Goal: Task Accomplishment & Management: Use online tool/utility

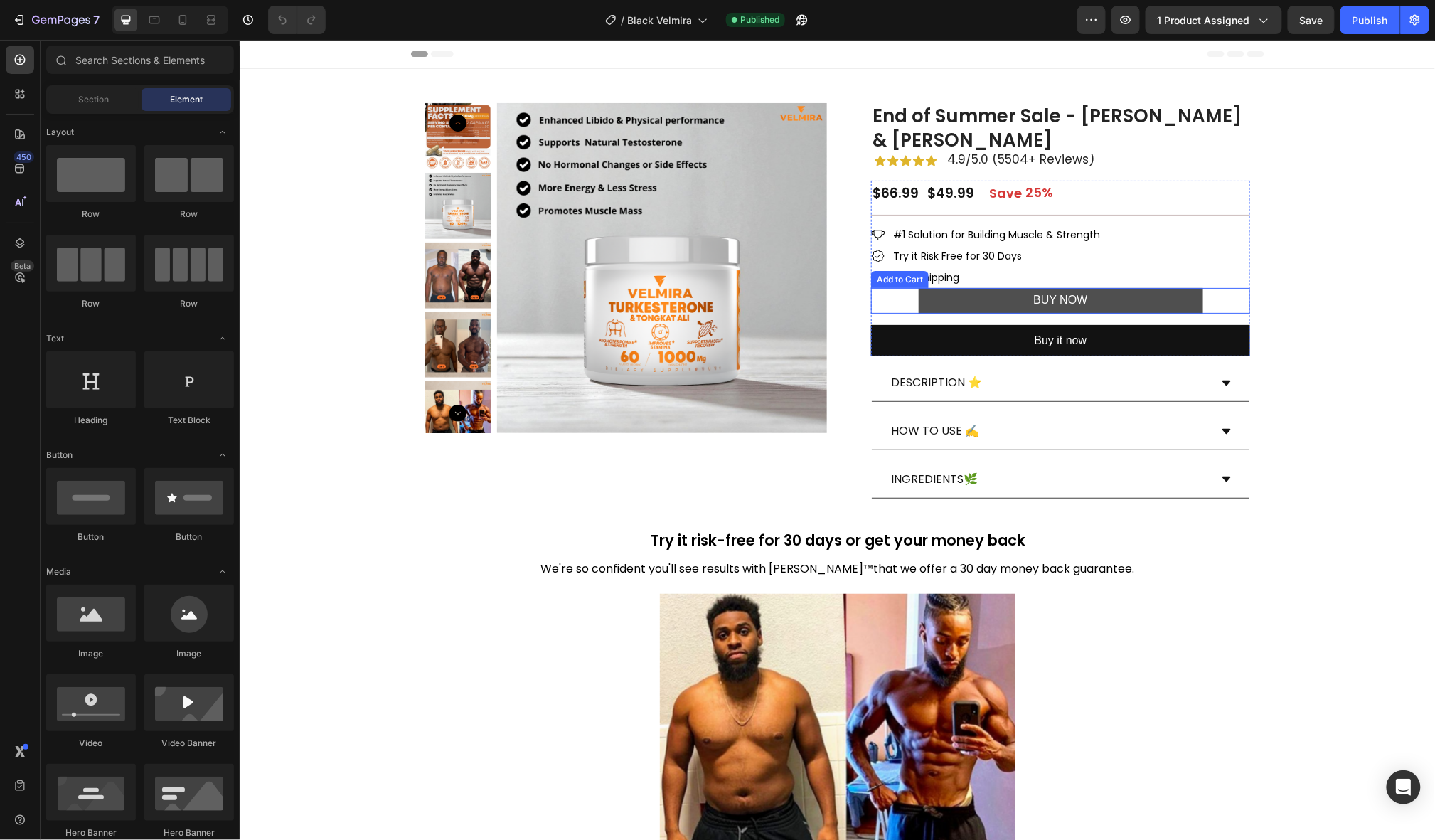
click at [987, 292] on button "BUY NOW" at bounding box center [1061, 300] width 285 height 26
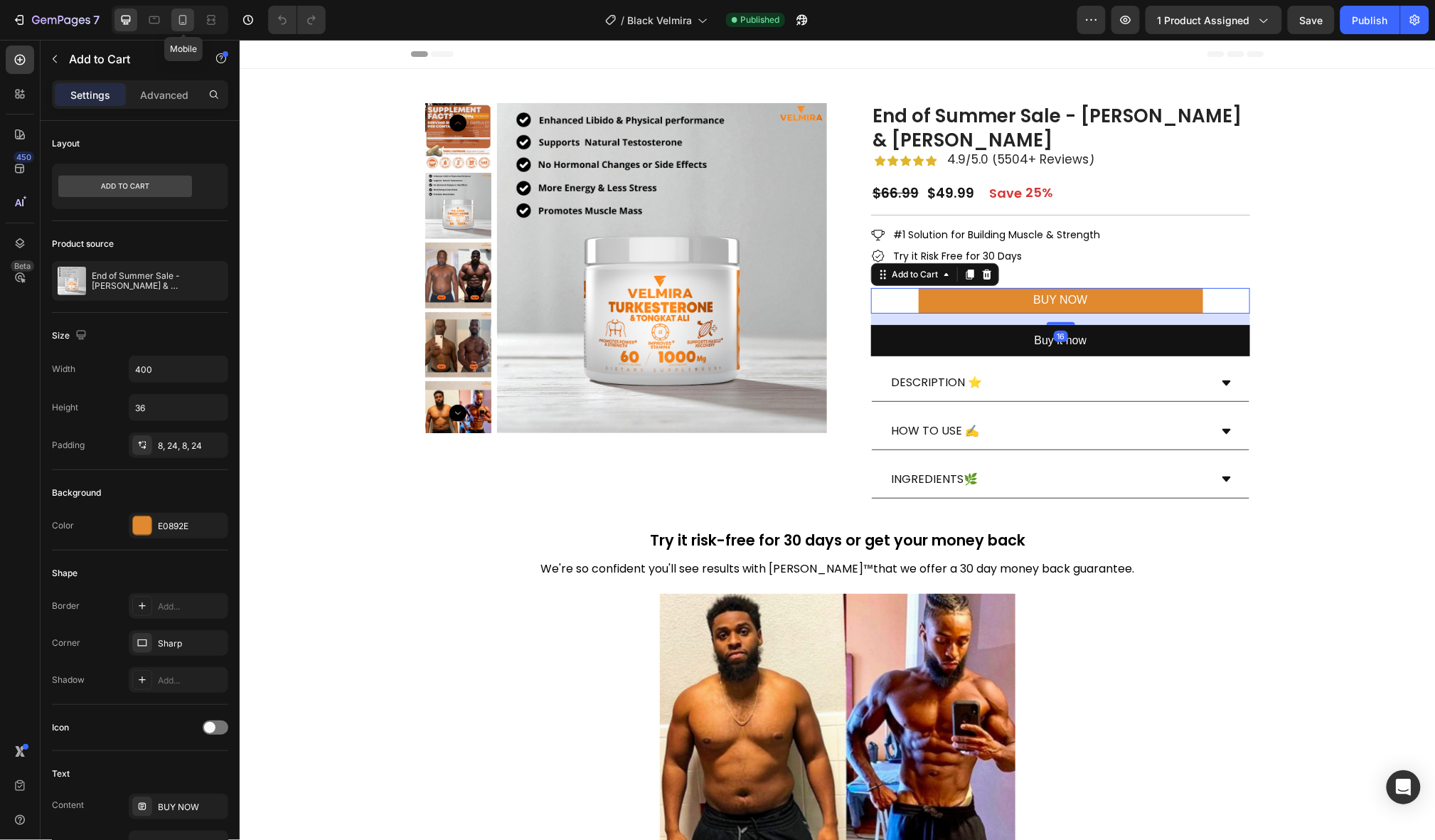
click at [185, 23] on icon at bounding box center [183, 19] width 8 height 10
type input "Auto"
type input "17"
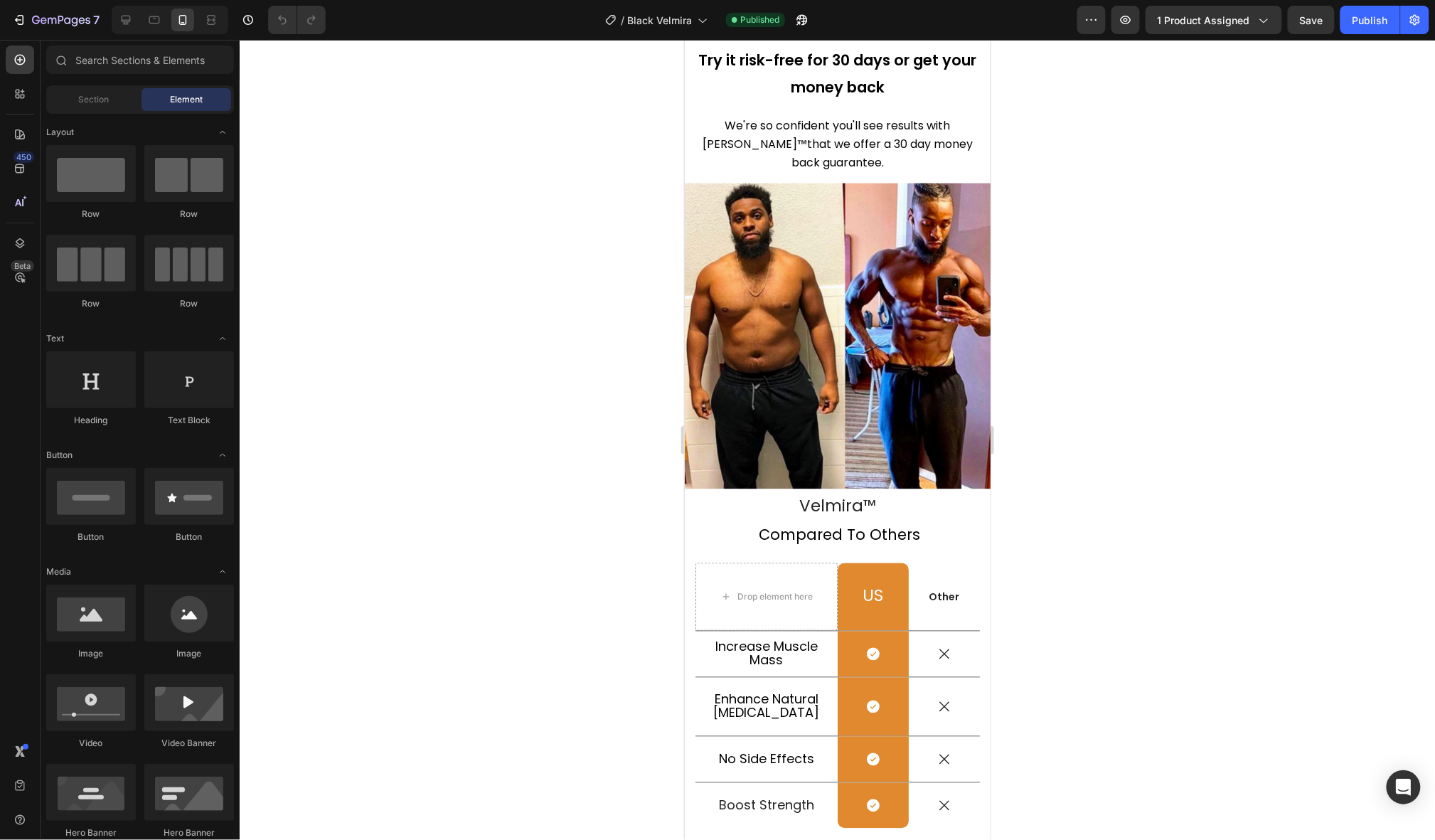
scroll to position [343, 0]
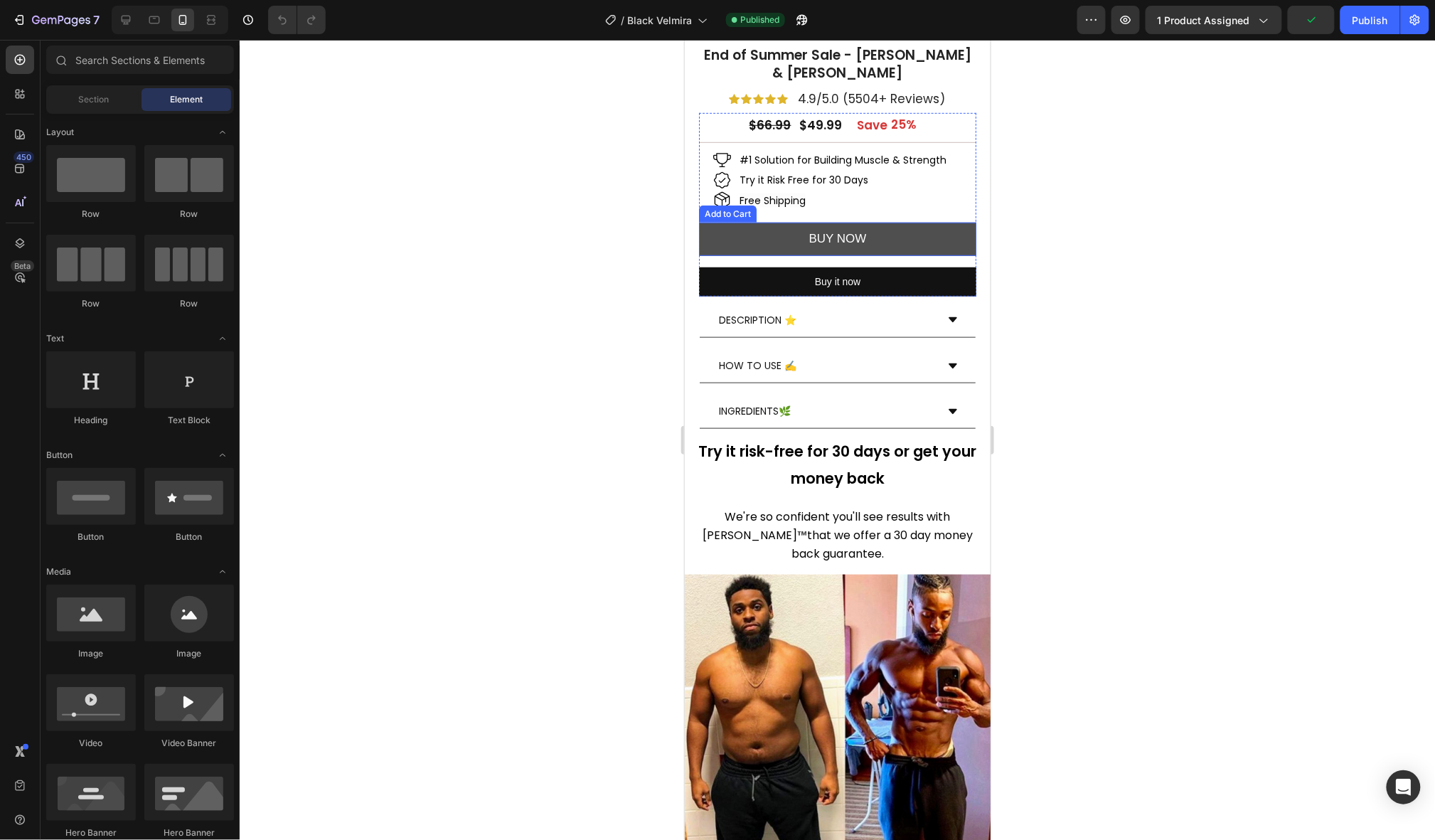
click at [831, 222] on button "BUY NOW" at bounding box center [837, 238] width 278 height 33
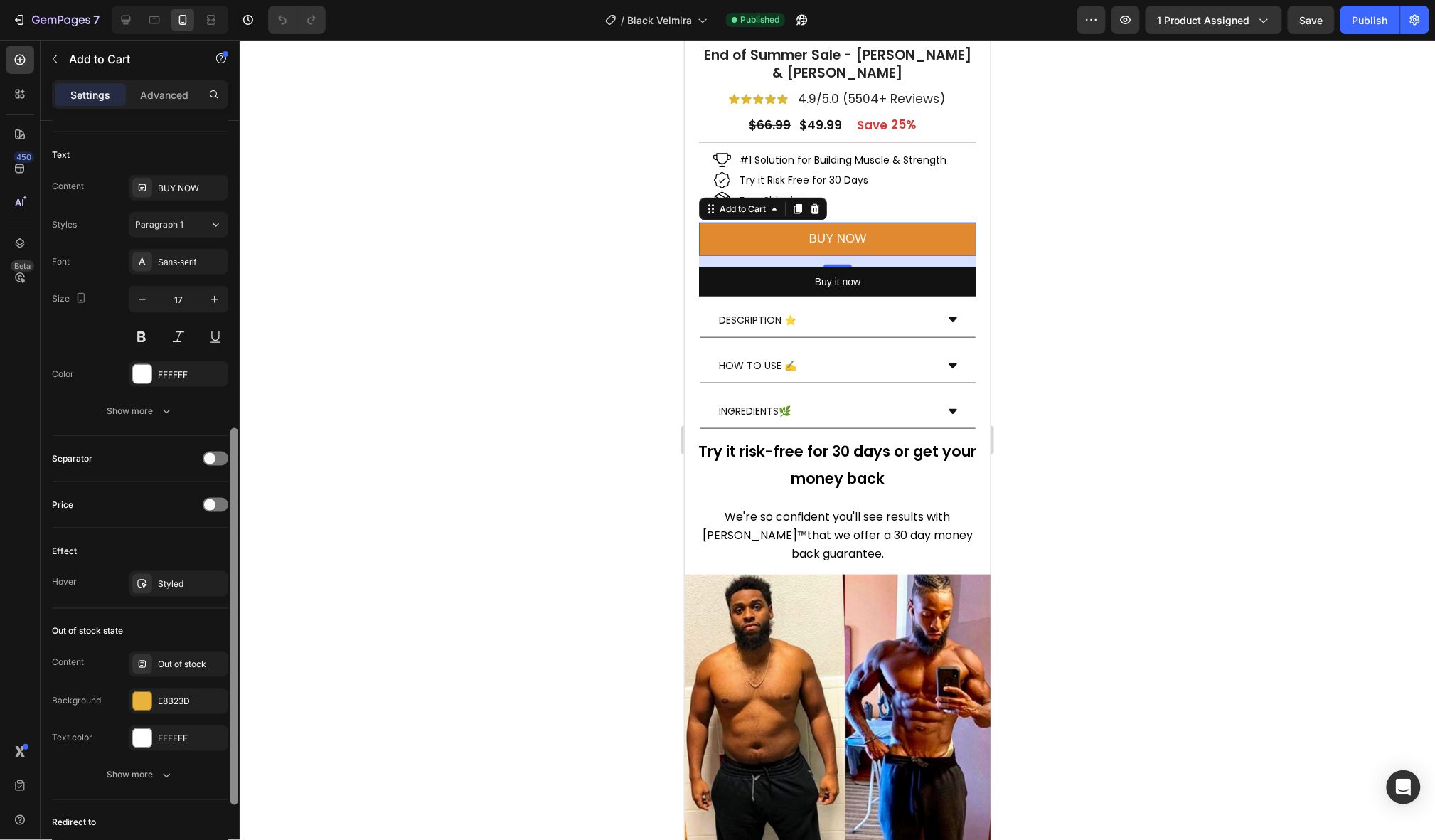
scroll to position [661, 0]
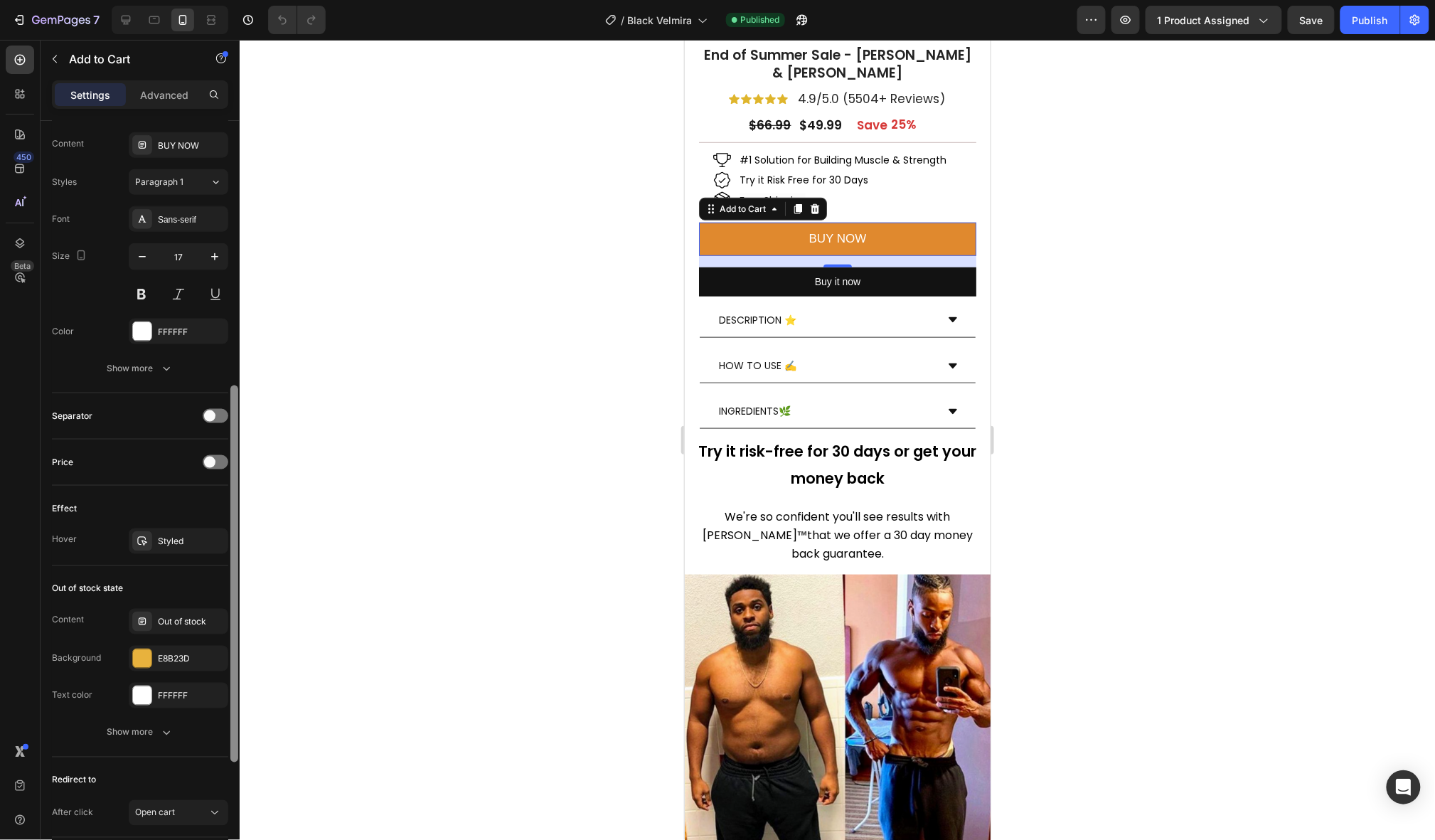
drag, startPoint x: 231, startPoint y: 129, endPoint x: 218, endPoint y: 458, distance: 329.3
click at [218, 458] on div "Layout Product source End of Summer Sale - Velmira Turkesterone & Tongkat Ali S…" at bounding box center [140, 500] width 199 height 760
click at [145, 100] on p "Advanced" at bounding box center [164, 95] width 49 height 15
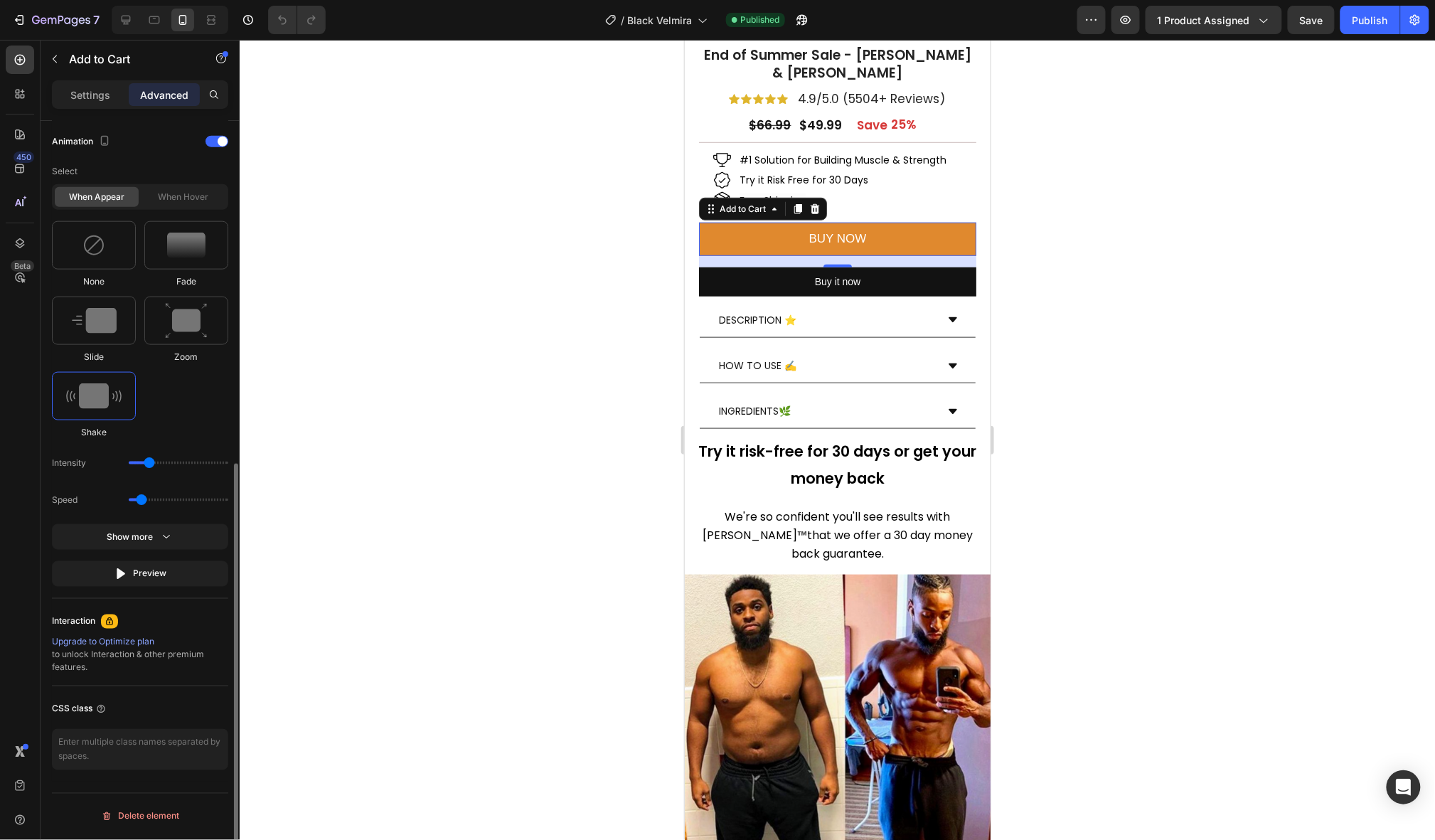
scroll to position [625, 0]
click at [97, 238] on img at bounding box center [94, 245] width 23 height 23
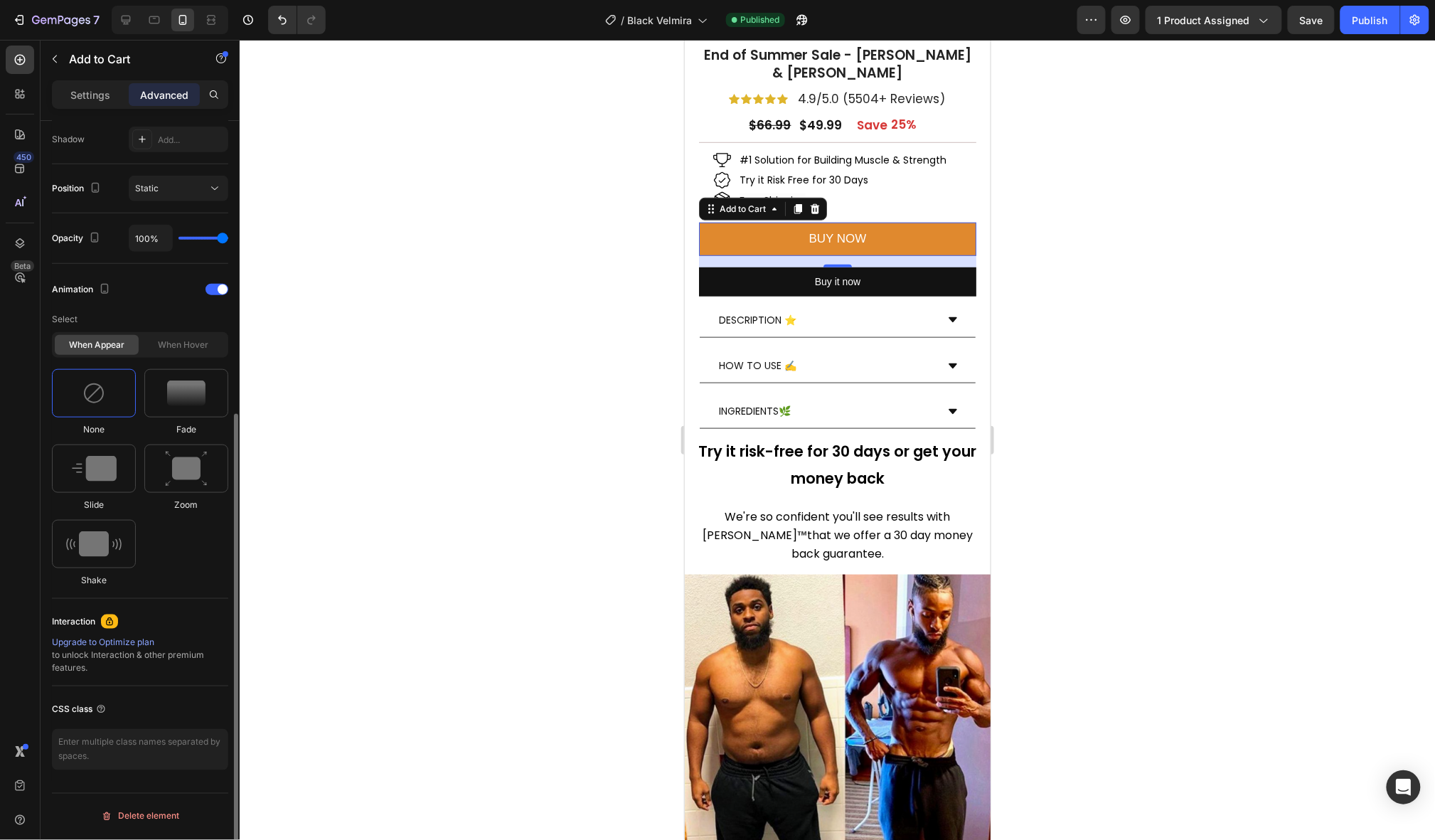
scroll to position [477, 0]
click at [107, 384] on div at bounding box center [94, 393] width 84 height 49
click at [197, 343] on div "When hover" at bounding box center [184, 345] width 84 height 20
click at [529, 283] on div at bounding box center [837, 439] width 1195 height 800
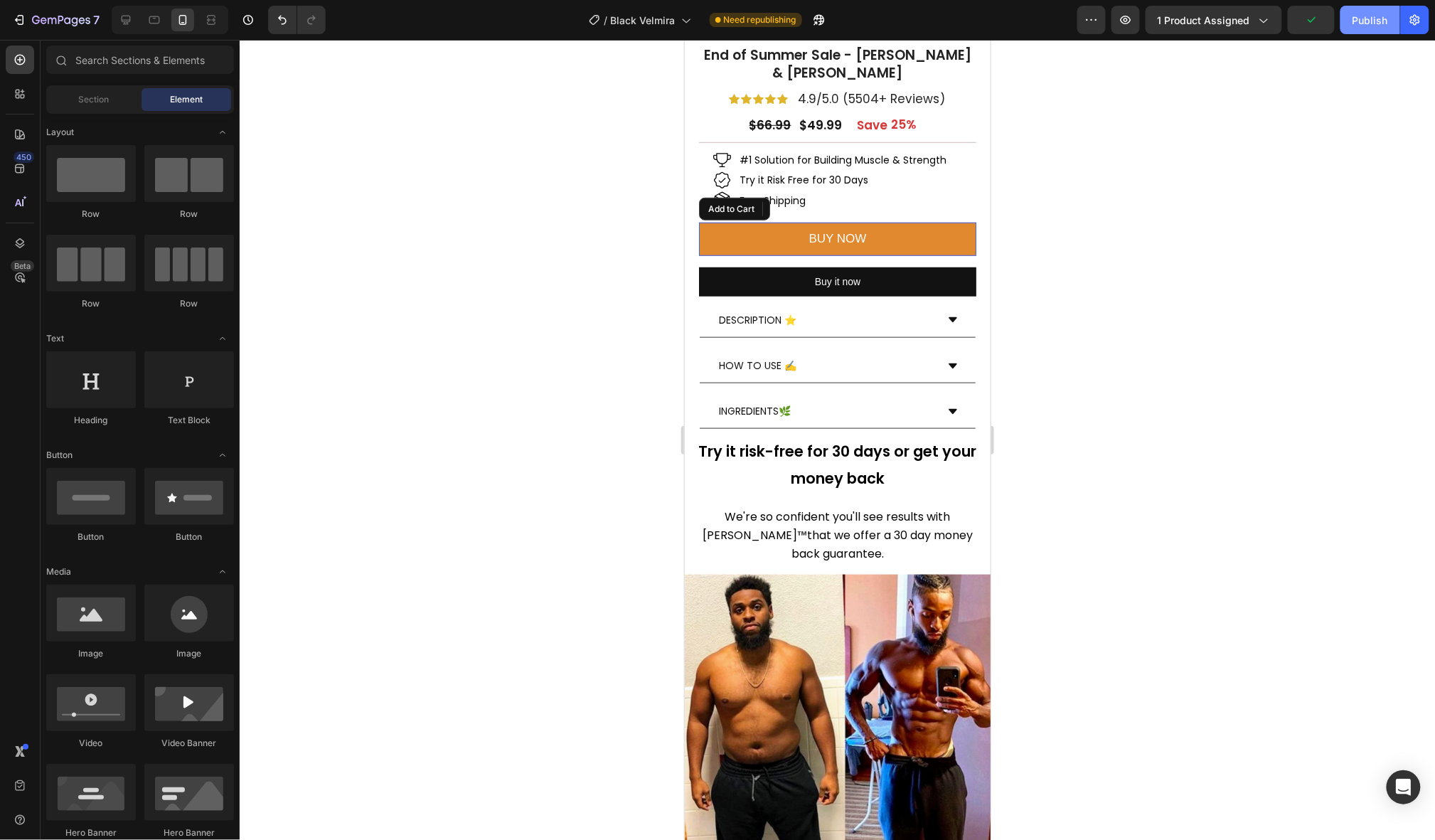
click at [1369, 13] on div "Publish" at bounding box center [1370, 20] width 36 height 15
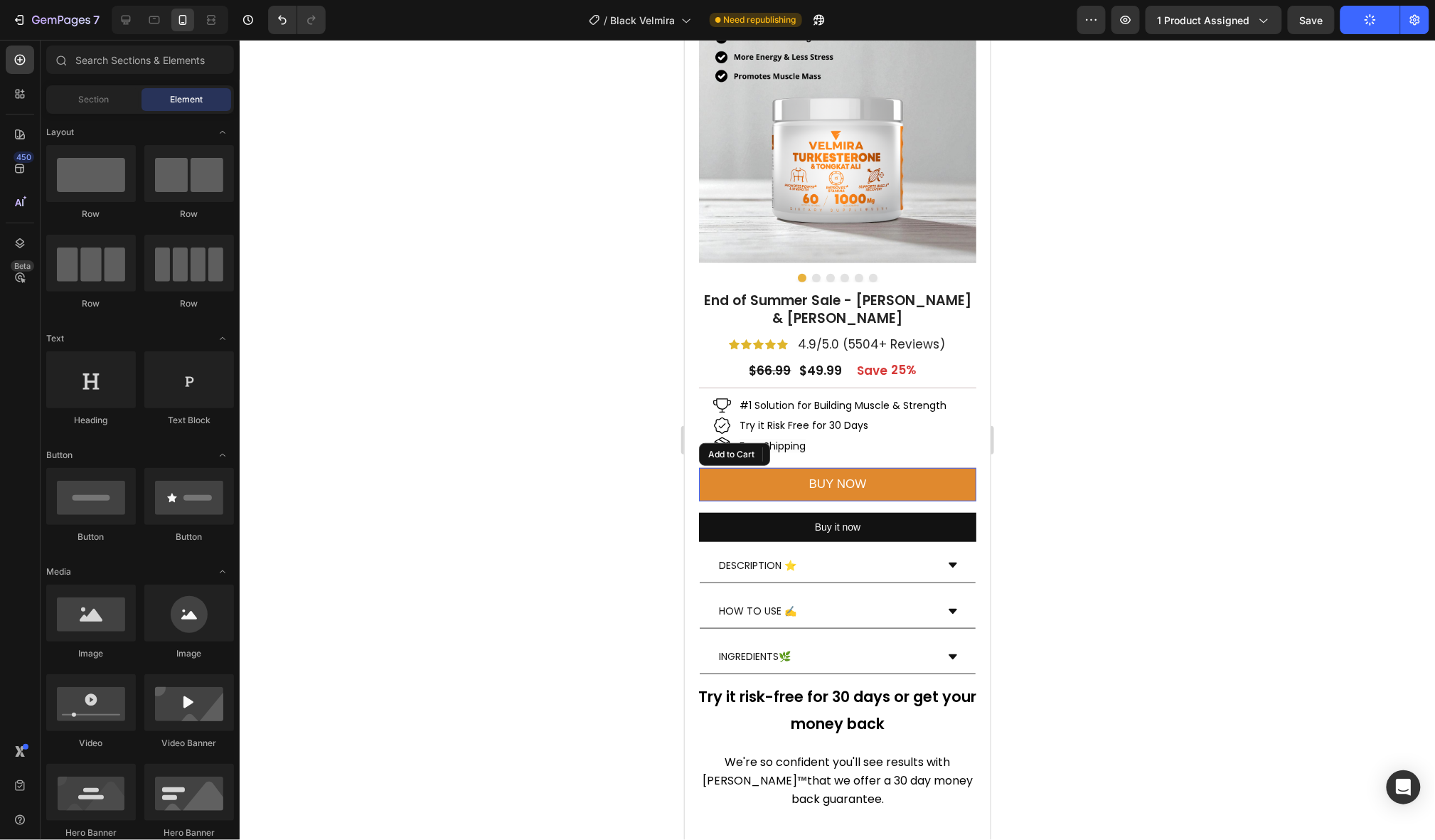
scroll to position [0, 0]
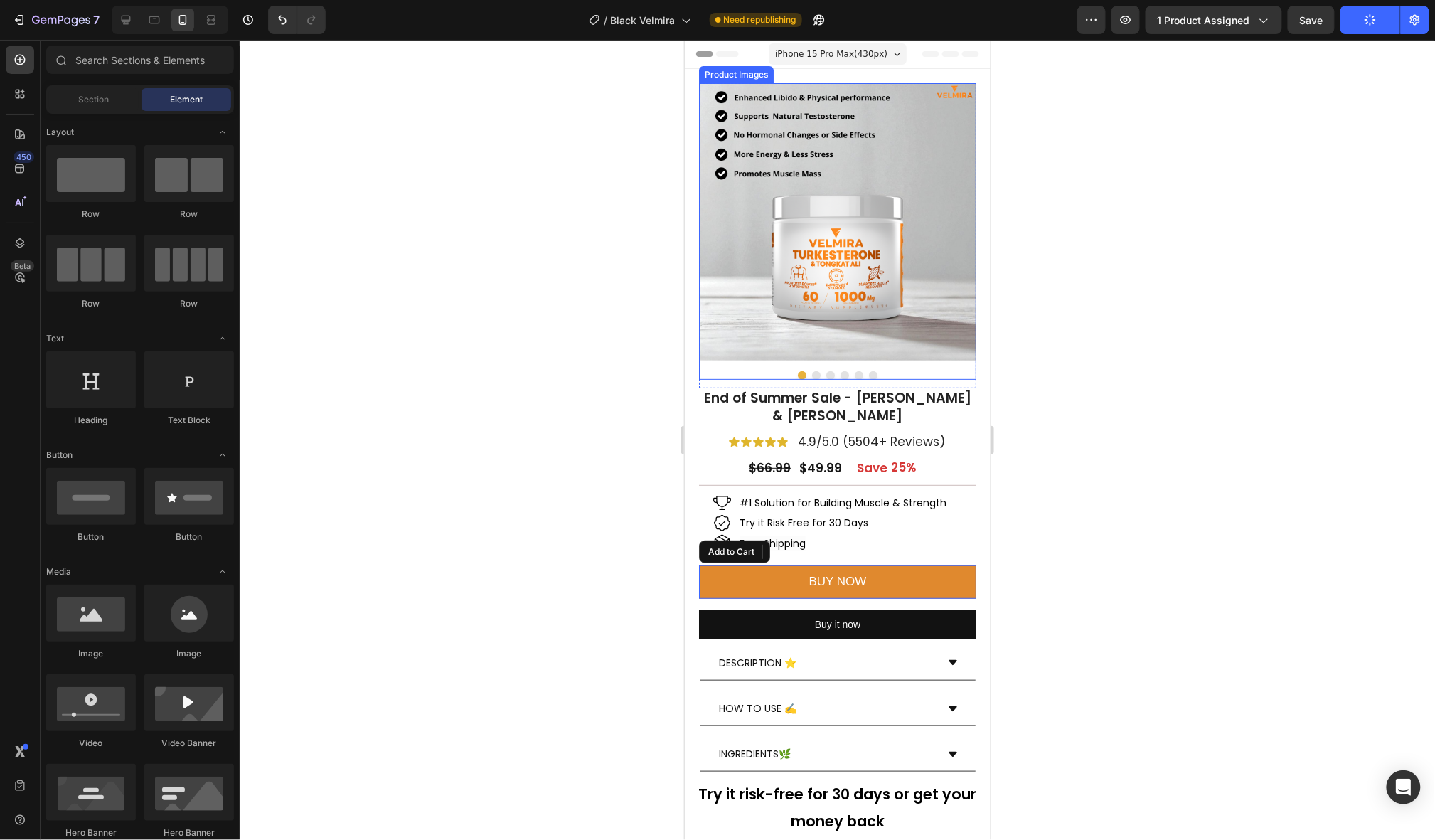
click at [812, 371] on button "Dot" at bounding box center [816, 375] width 9 height 9
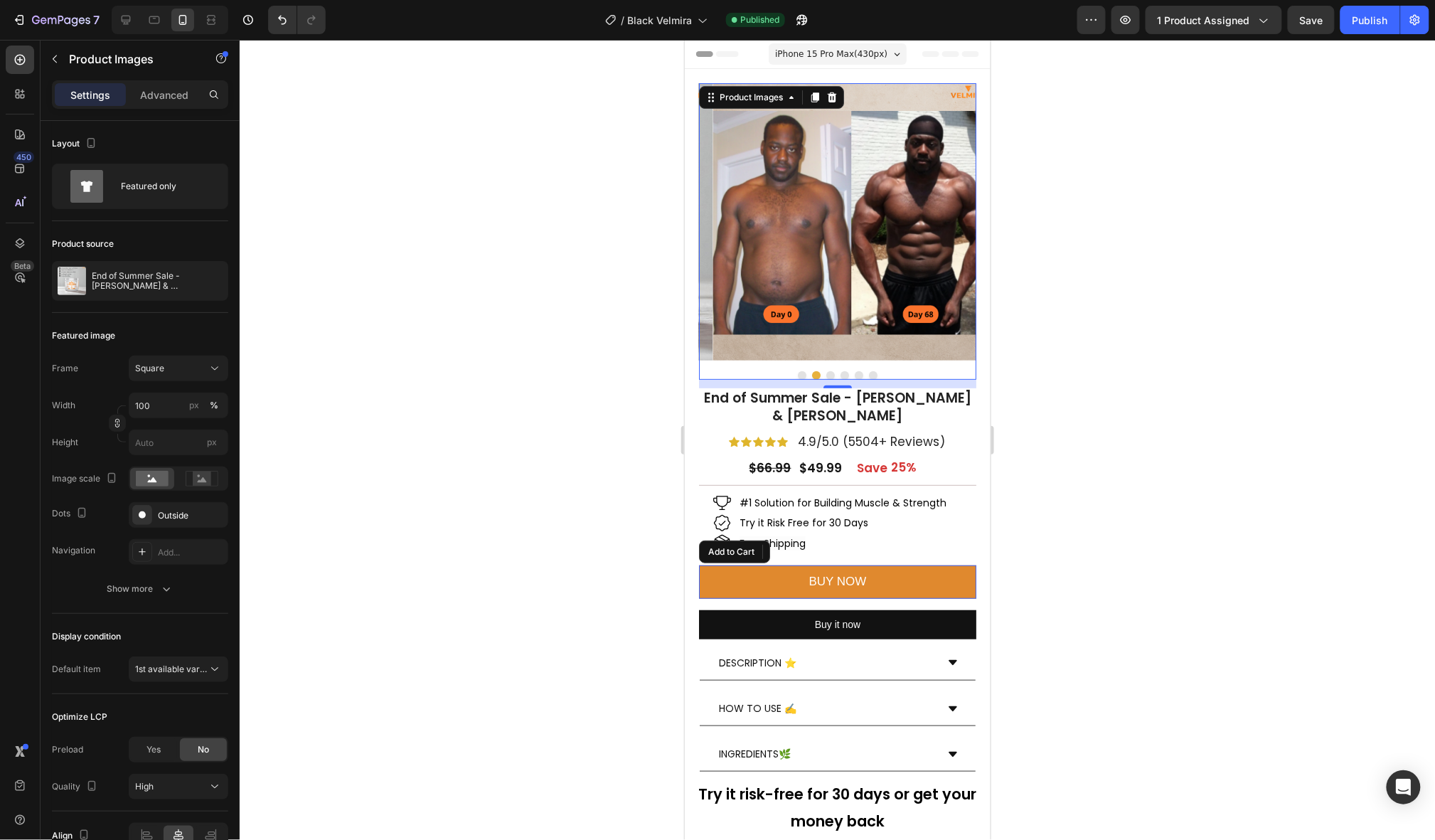
click at [817, 371] on div at bounding box center [837, 375] width 278 height 9
click at [826, 371] on button "Dot" at bounding box center [830, 375] width 9 height 9
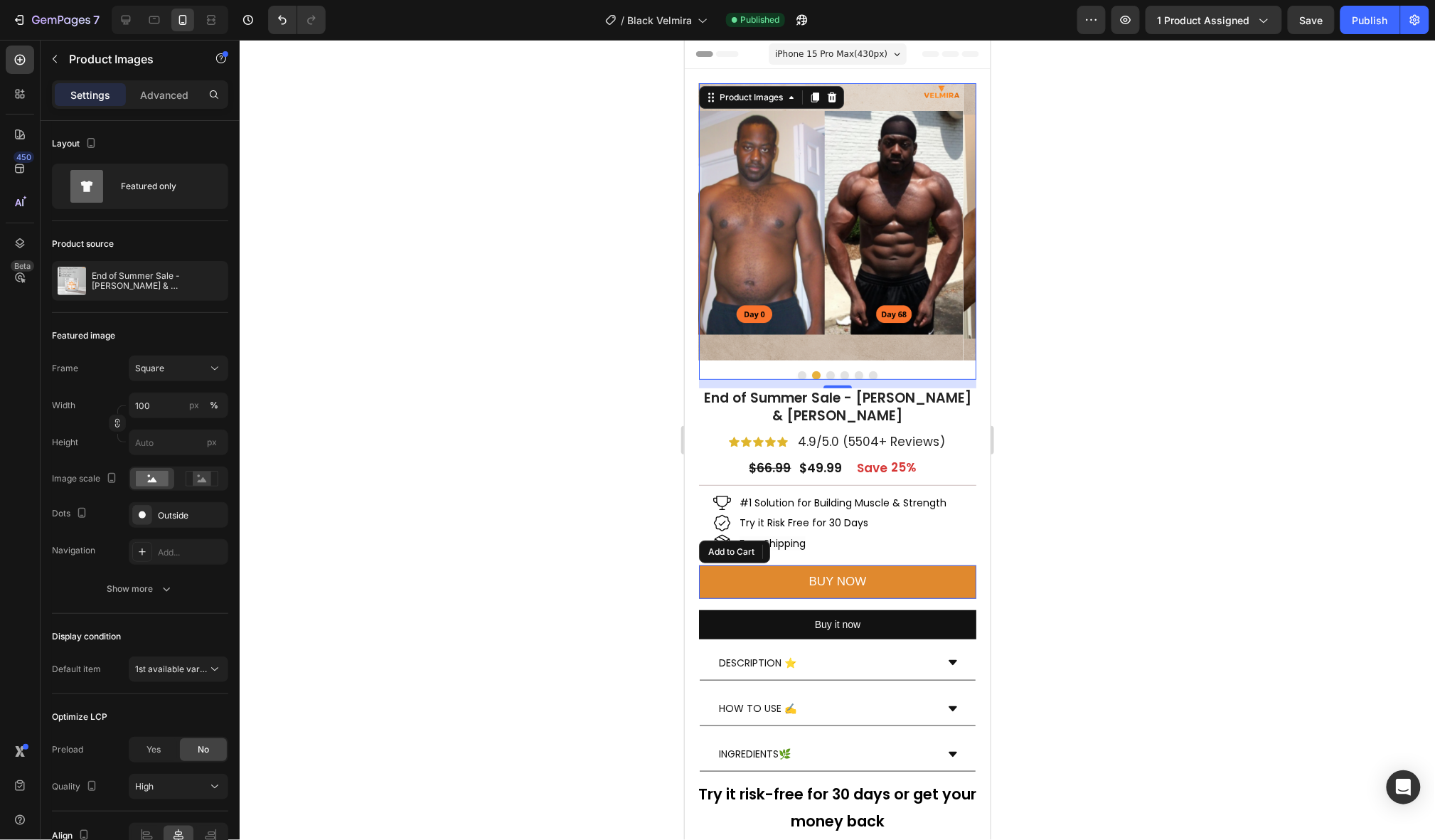
click at [826, 371] on button "Dot" at bounding box center [830, 375] width 9 height 9
